Goal: Check status

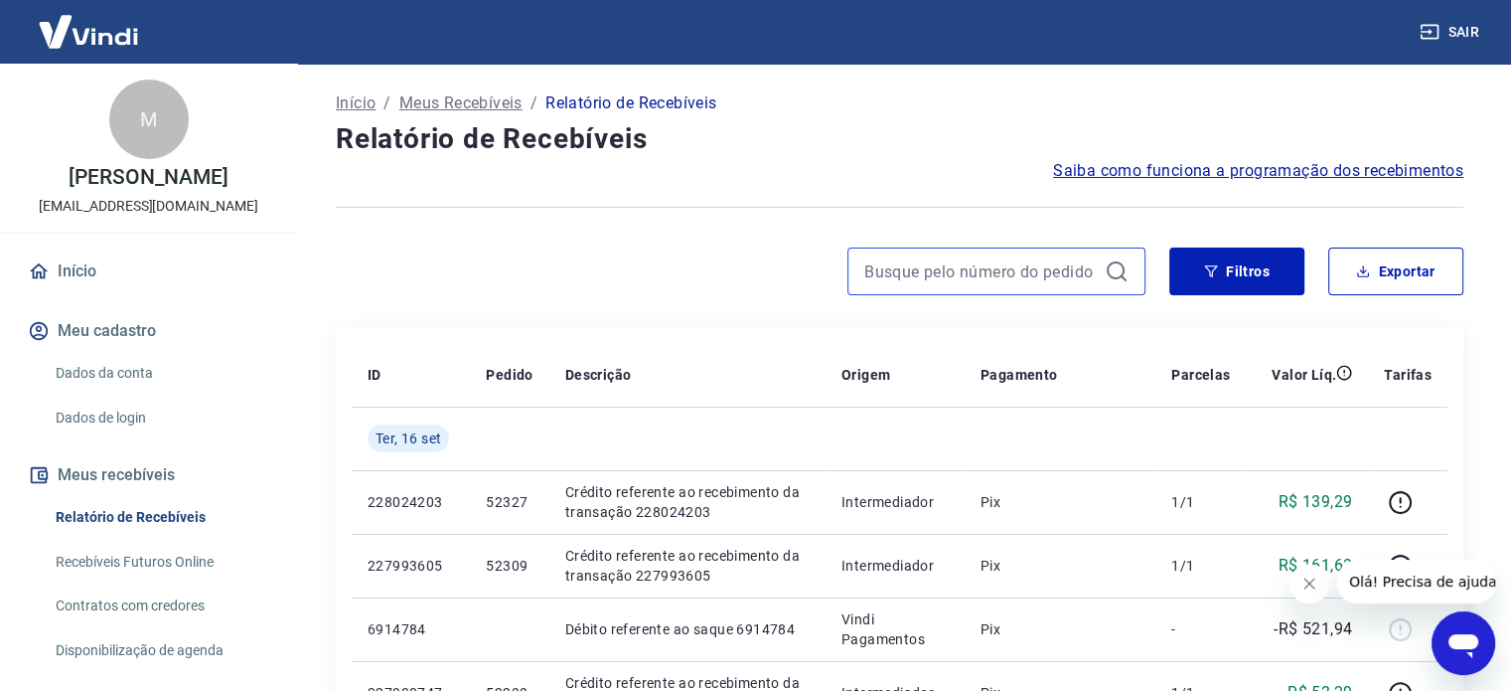
click at [939, 274] on input at bounding box center [980, 271] width 232 height 30
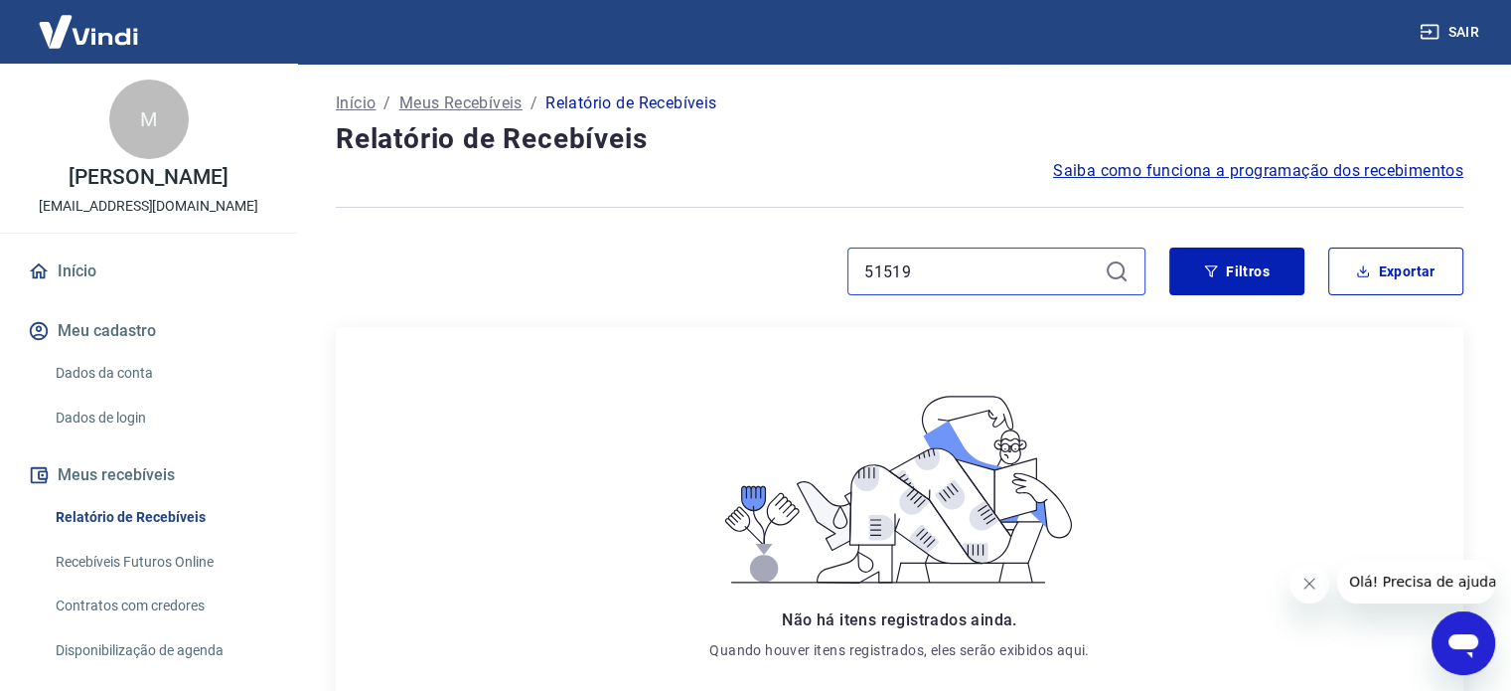
scroll to position [99, 0]
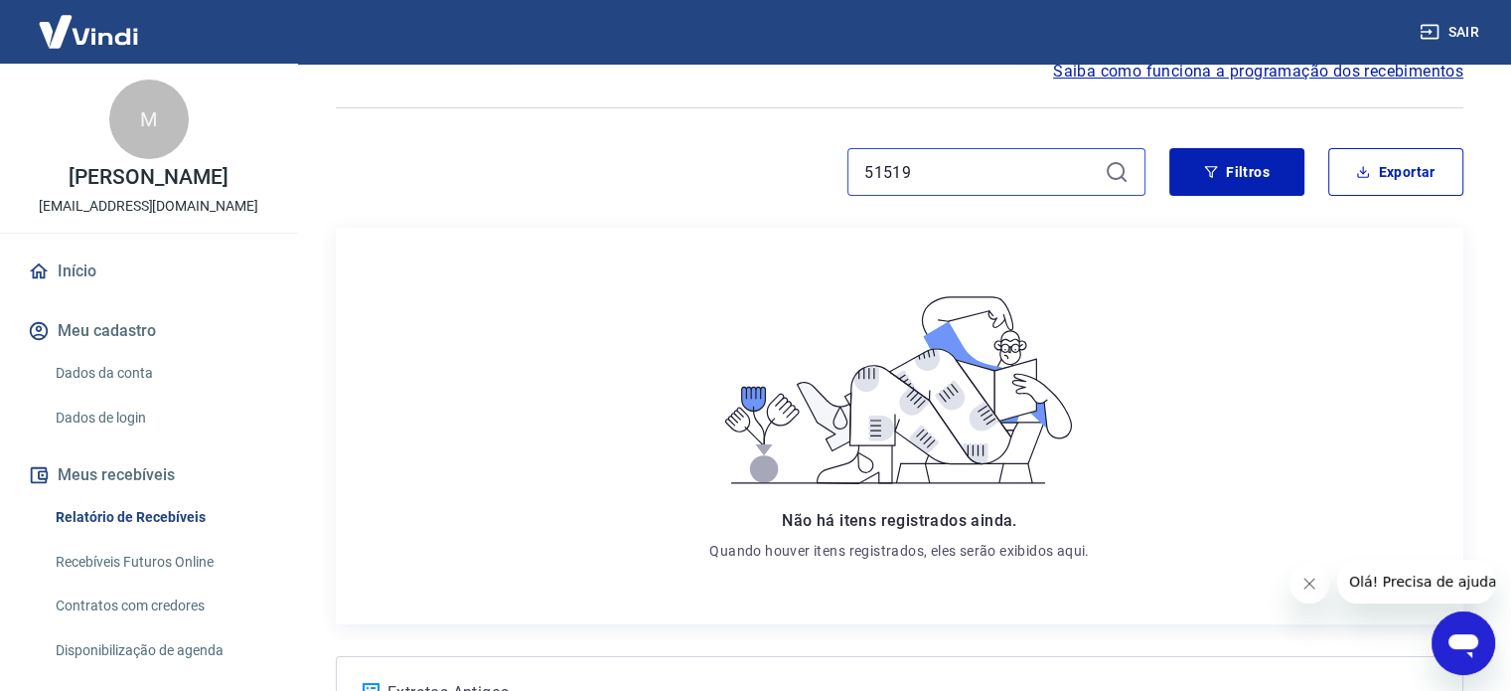
type input "51519"
